Goal: Find specific page/section: Find specific page/section

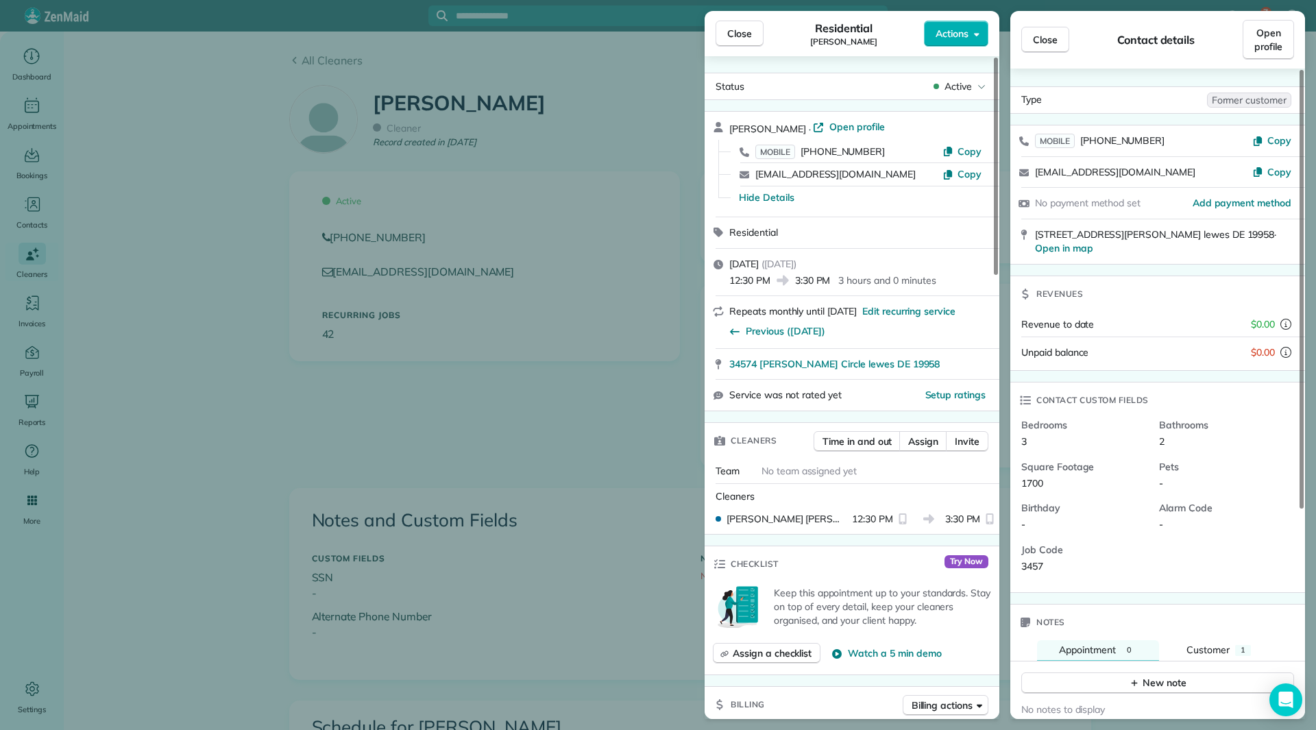
scroll to position [480, 0]
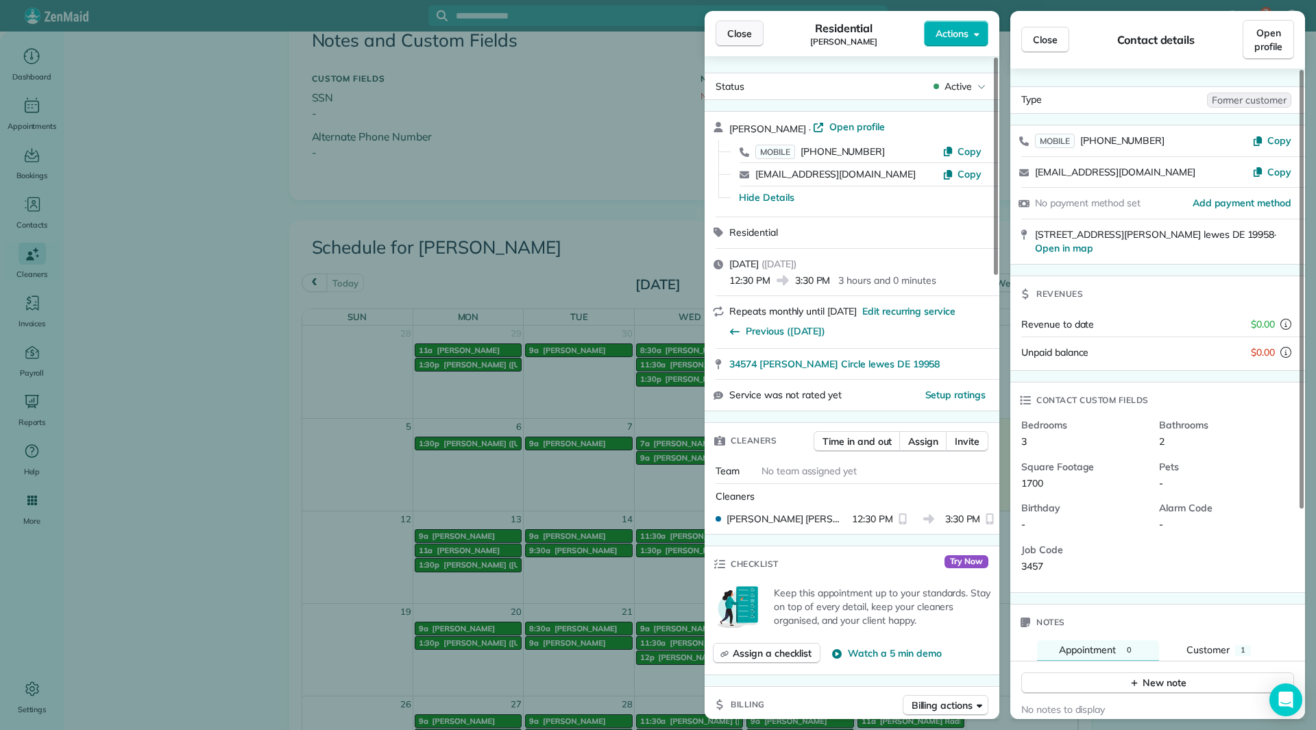
click at [724, 30] on button "Close" at bounding box center [740, 34] width 48 height 26
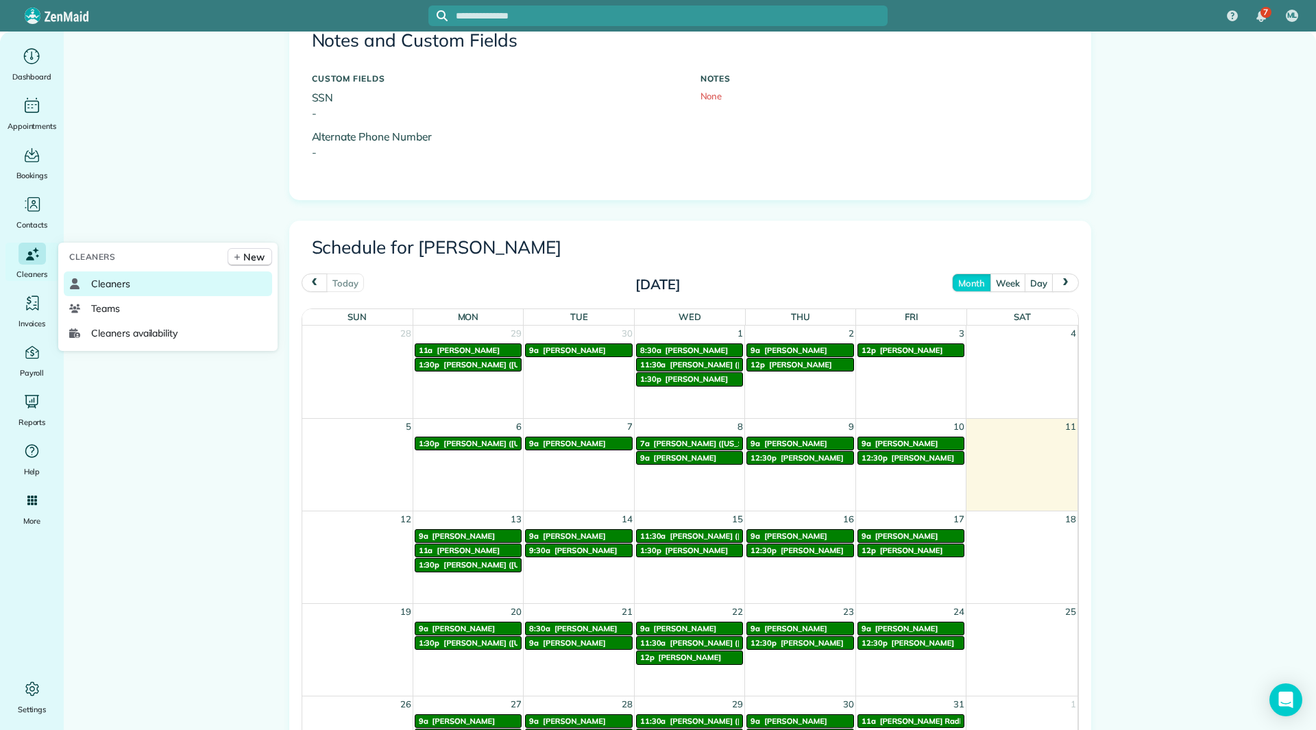
click at [108, 278] on span "Cleaners" at bounding box center [110, 284] width 39 height 14
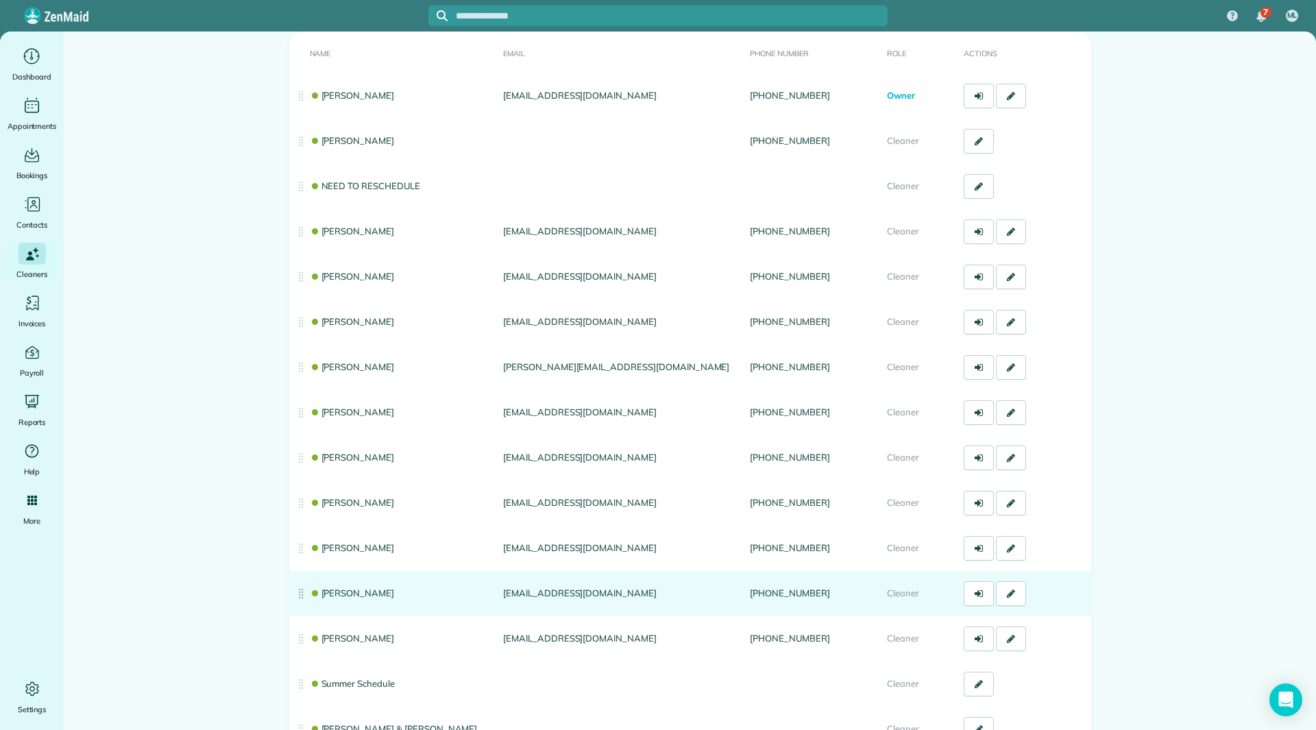
scroll to position [137, 0]
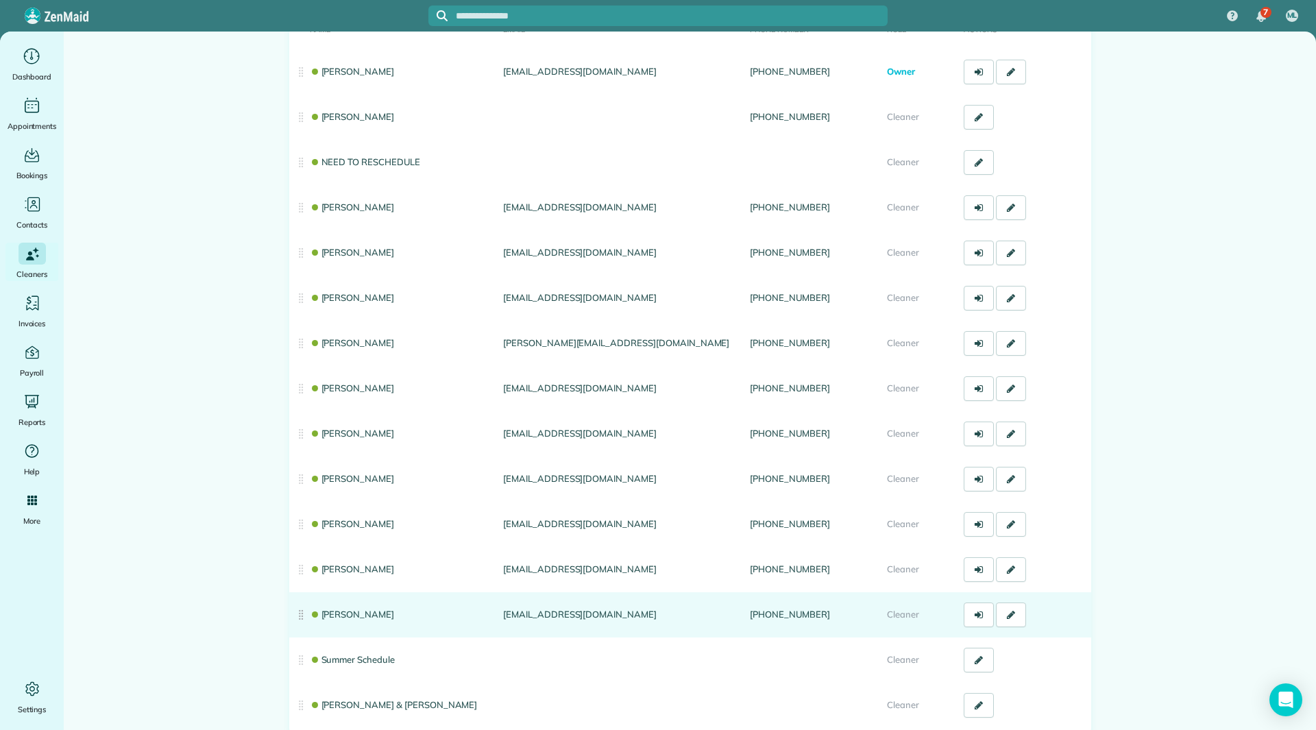
click at [359, 615] on link "Patty Lunn" at bounding box center [352, 614] width 85 height 11
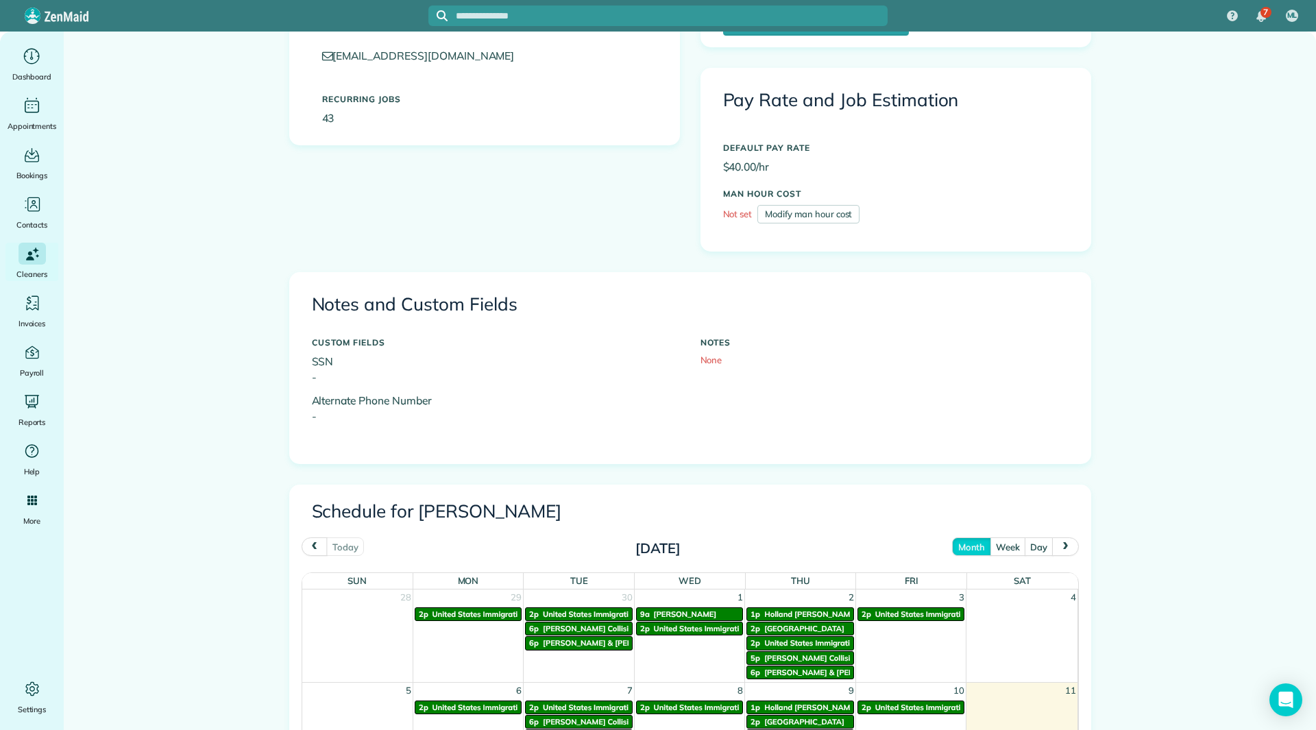
scroll to position [480, 0]
